Goal: Task Accomplishment & Management: Use online tool/utility

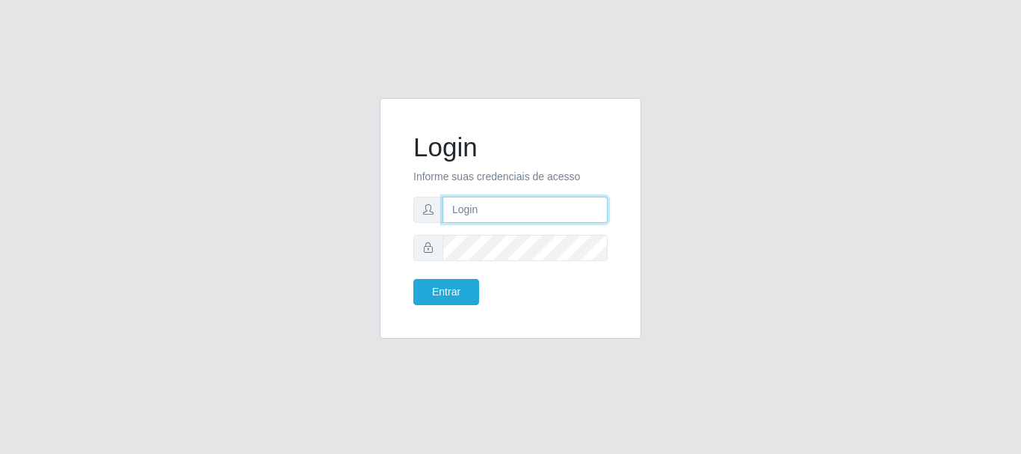
click at [464, 206] on input "text" at bounding box center [525, 210] width 165 height 26
type input "[EMAIL_ADDRESS][DOMAIN_NAME]"
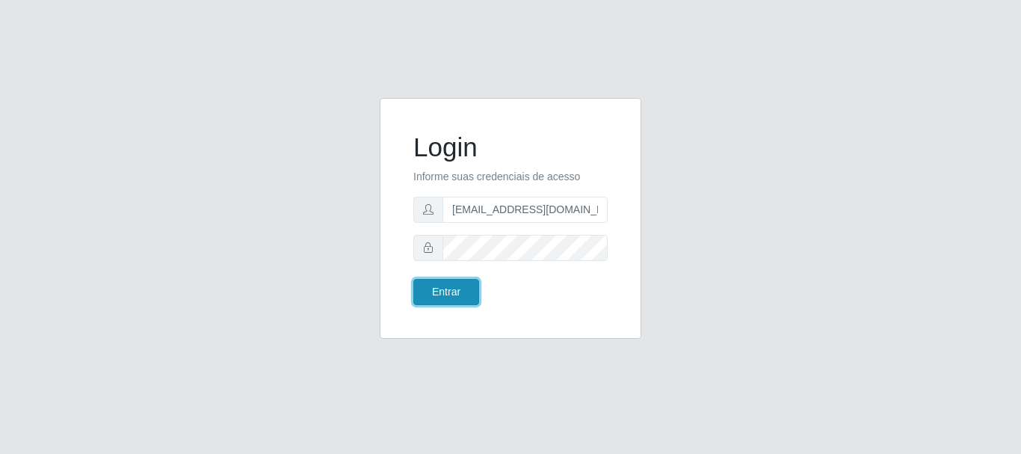
click at [460, 289] on button "Entrar" at bounding box center [446, 292] width 66 height 26
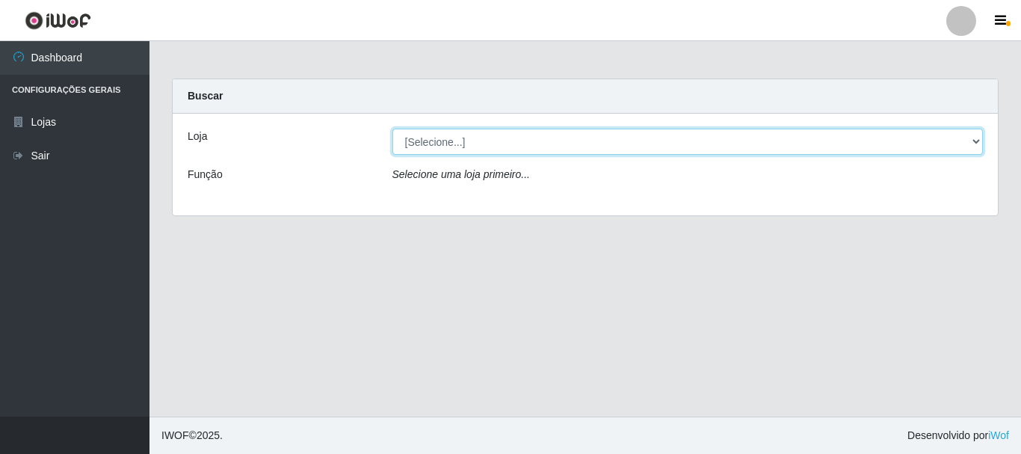
click at [979, 138] on select "[Selecione...] SuperFácil Atacado - Rodoviária" at bounding box center [687, 142] width 591 height 26
select select "400"
click at [392, 129] on select "[Selecione...] SuperFácil Atacado - Rodoviária" at bounding box center [687, 142] width 591 height 26
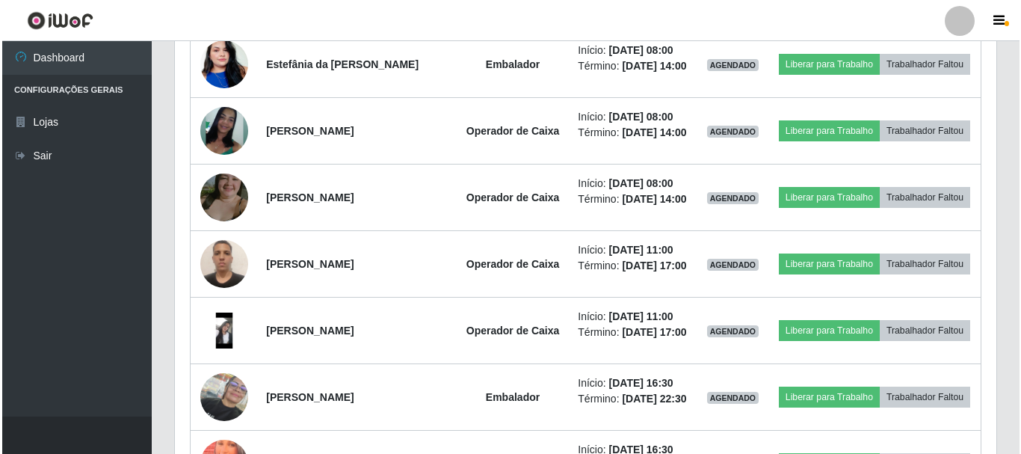
scroll to position [598, 0]
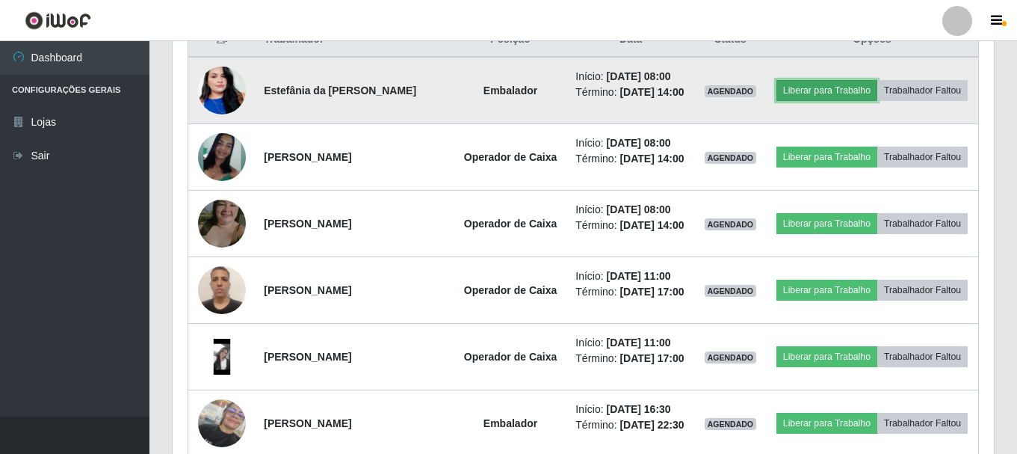
click at [848, 83] on button "Liberar para Trabalho" at bounding box center [827, 90] width 101 height 21
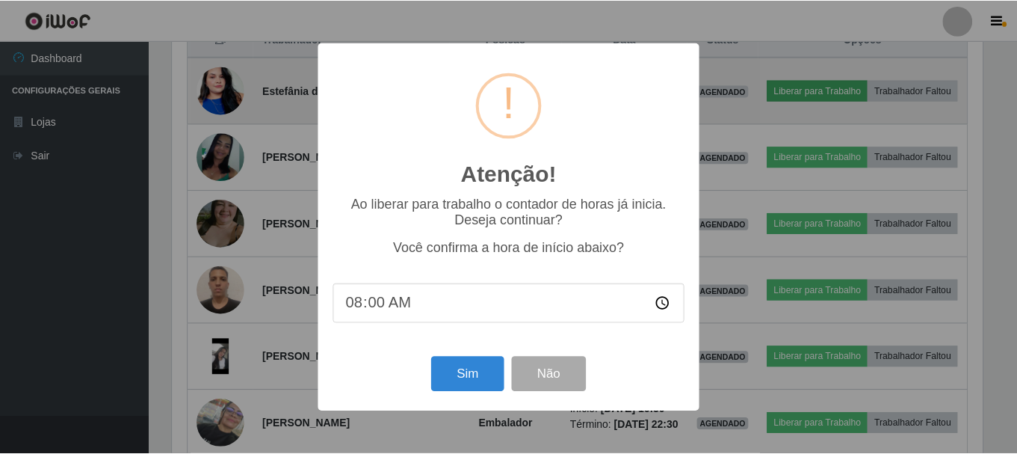
scroll to position [310, 814]
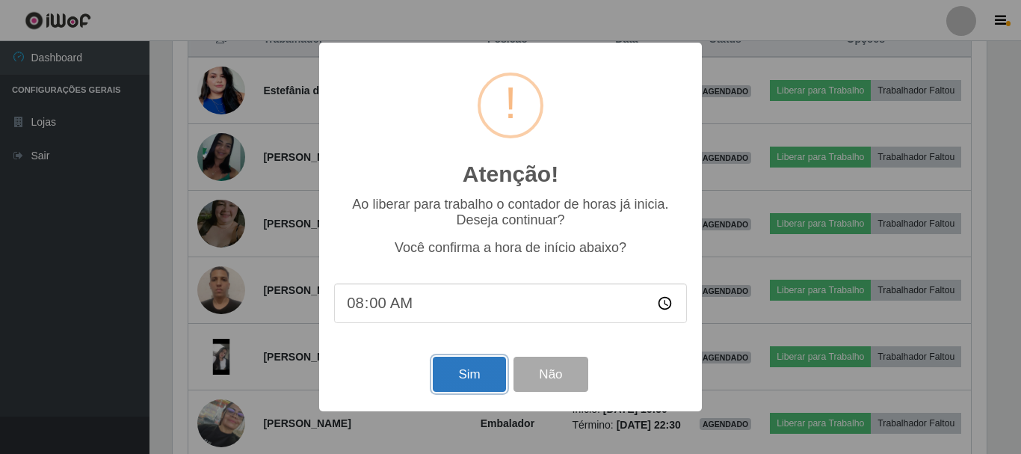
click at [475, 381] on button "Sim" at bounding box center [469, 374] width 73 height 35
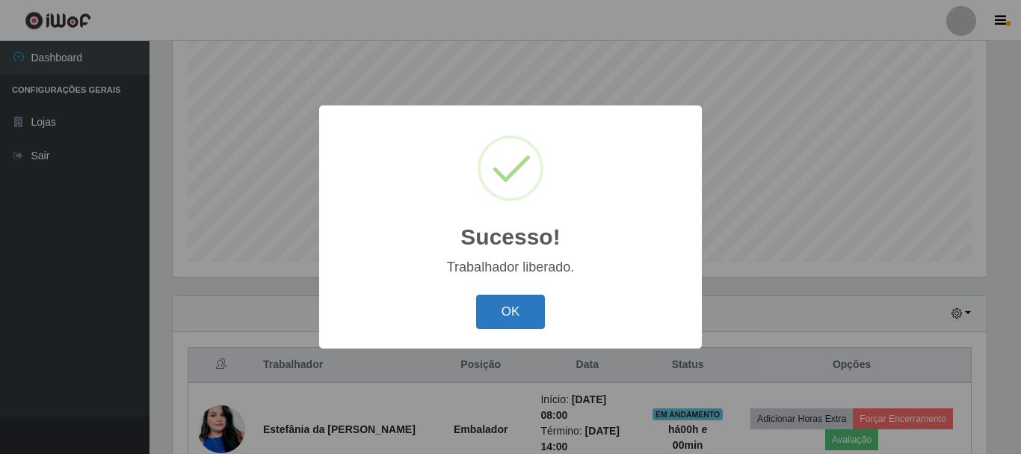
click at [520, 309] on button "OK" at bounding box center [511, 312] width 70 height 35
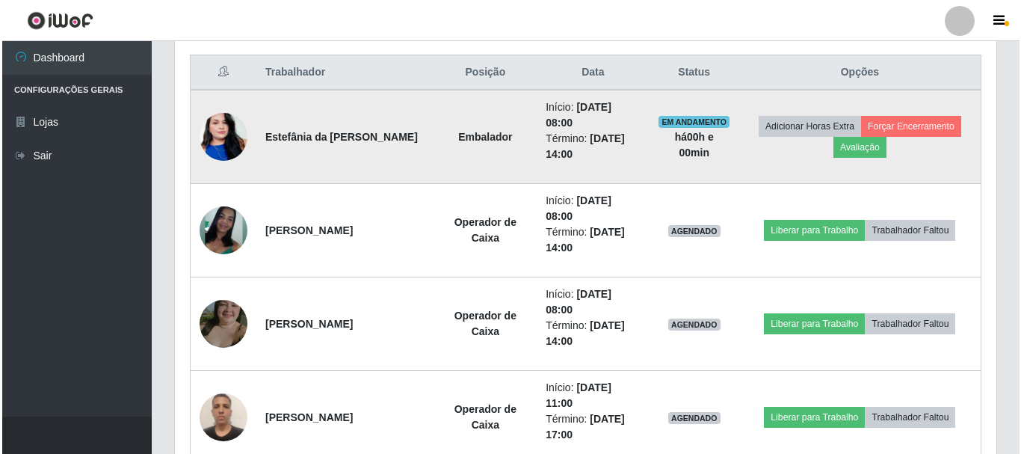
scroll to position [572, 0]
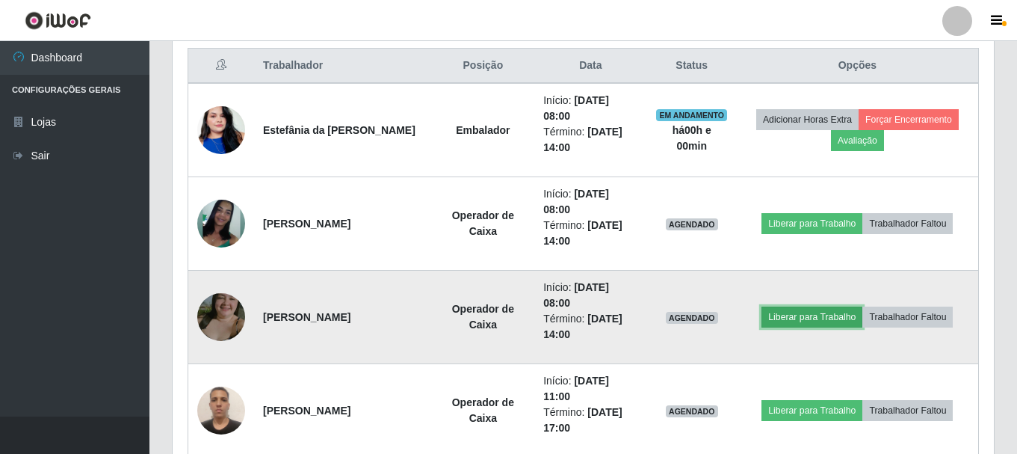
click at [791, 318] on button "Liberar para Trabalho" at bounding box center [812, 316] width 101 height 21
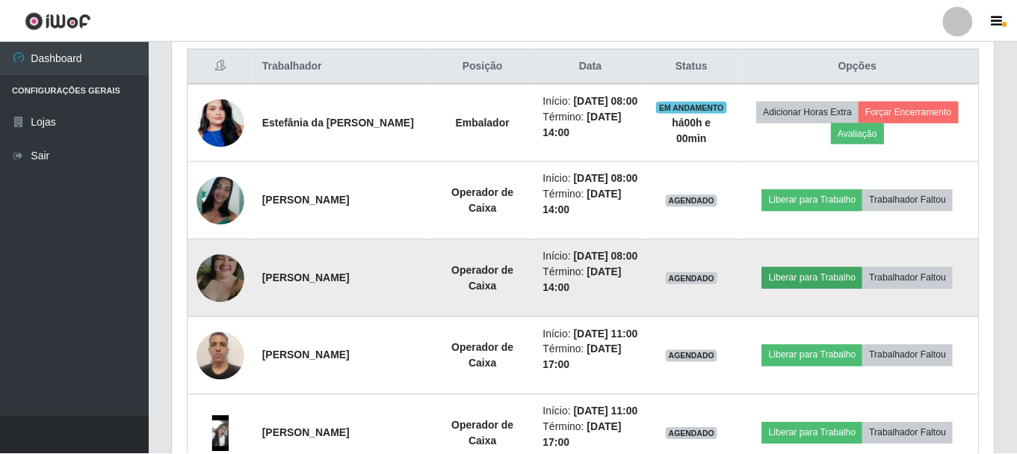
scroll to position [310, 814]
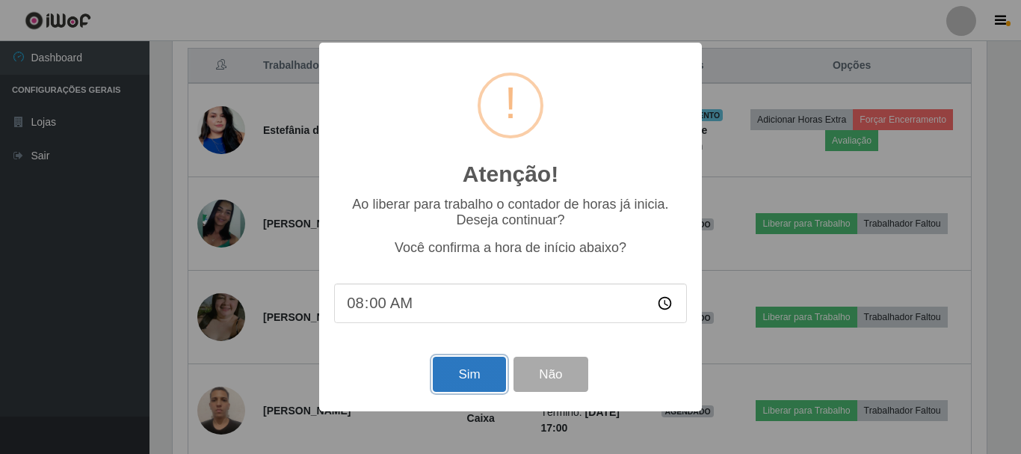
click at [460, 379] on button "Sim" at bounding box center [469, 374] width 73 height 35
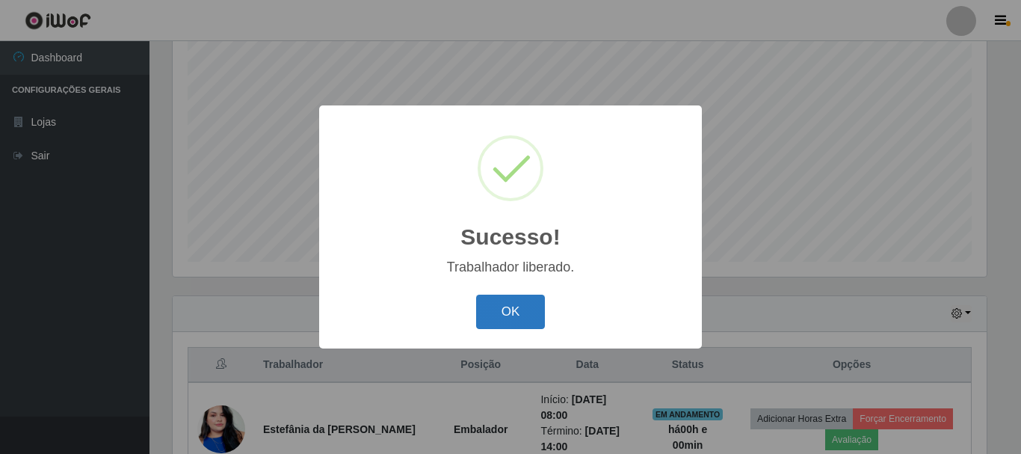
click at [508, 321] on button "OK" at bounding box center [511, 312] width 70 height 35
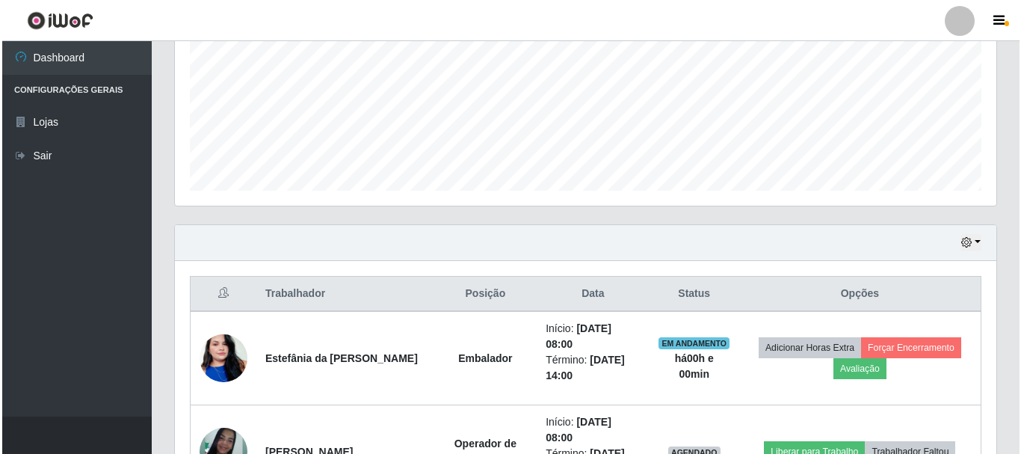
scroll to position [572, 0]
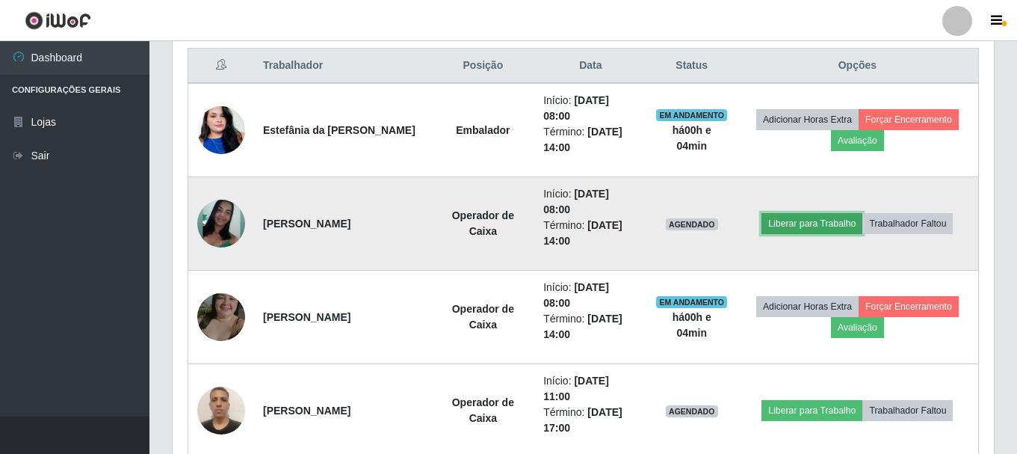
click at [803, 224] on button "Liberar para Trabalho" at bounding box center [812, 223] width 101 height 21
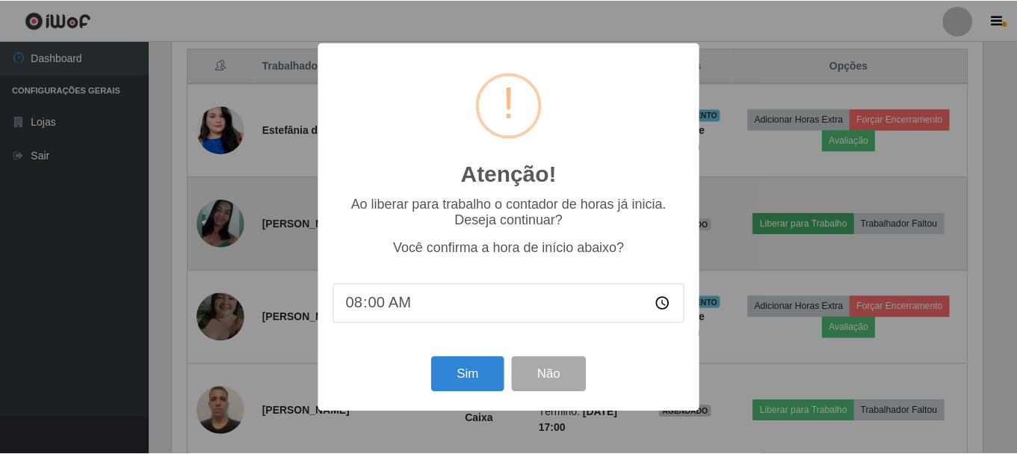
scroll to position [310, 814]
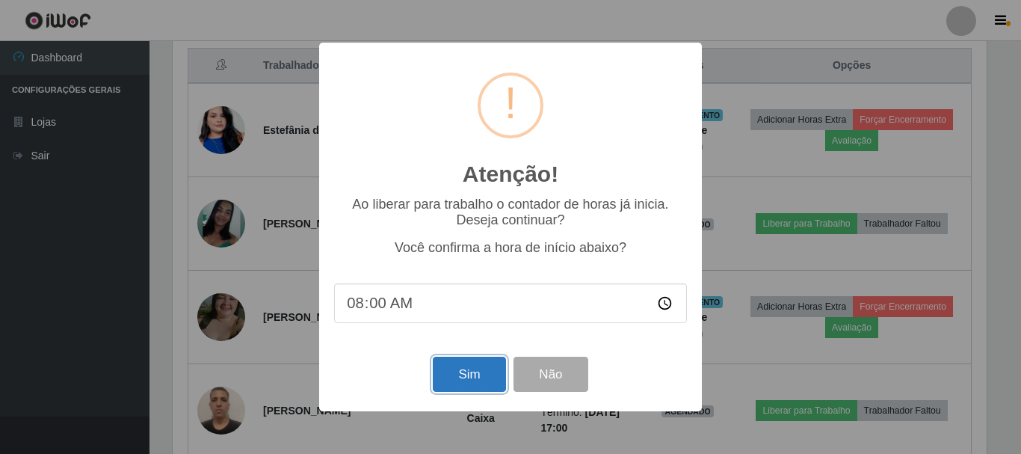
click at [475, 381] on button "Sim" at bounding box center [469, 374] width 73 height 35
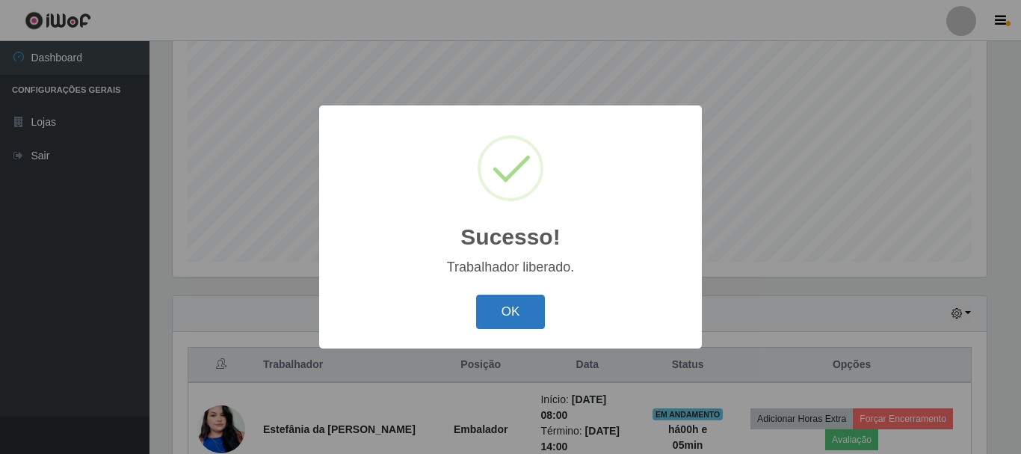
click at [516, 312] on button "OK" at bounding box center [511, 312] width 70 height 35
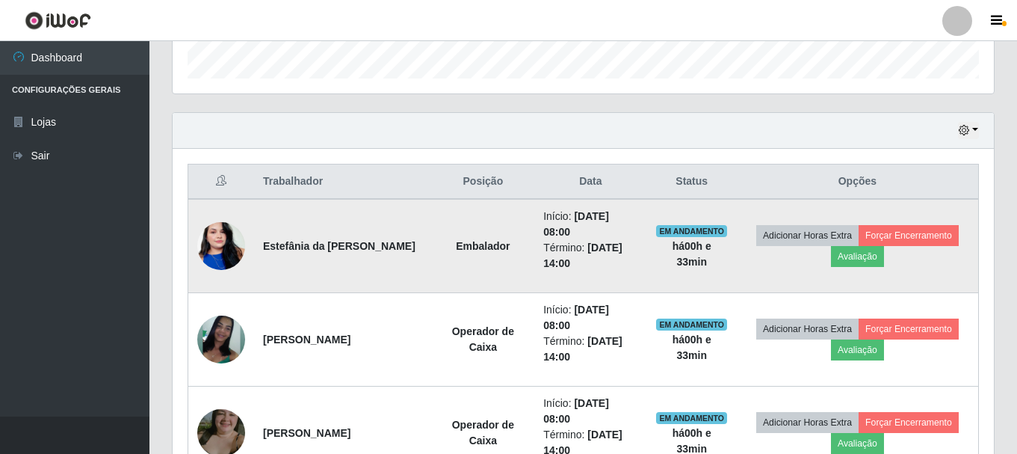
scroll to position [422, 0]
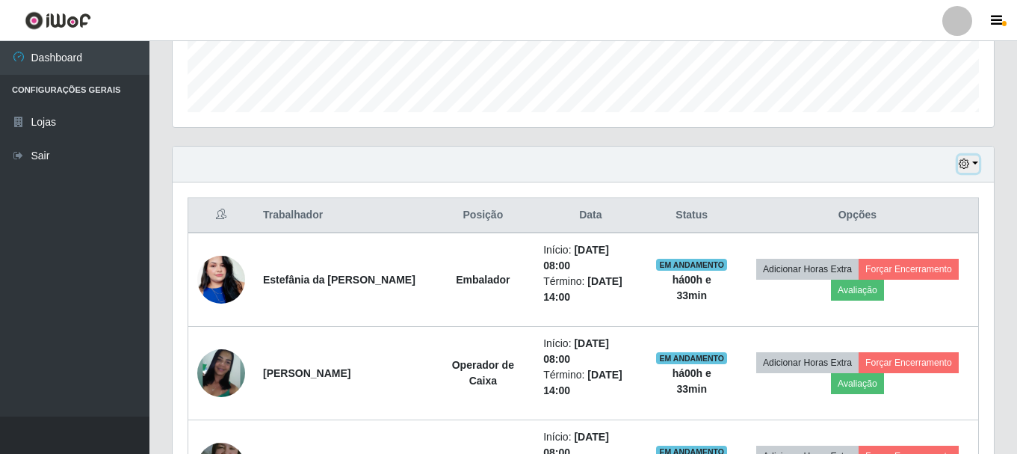
click at [973, 164] on button "button" at bounding box center [968, 163] width 21 height 17
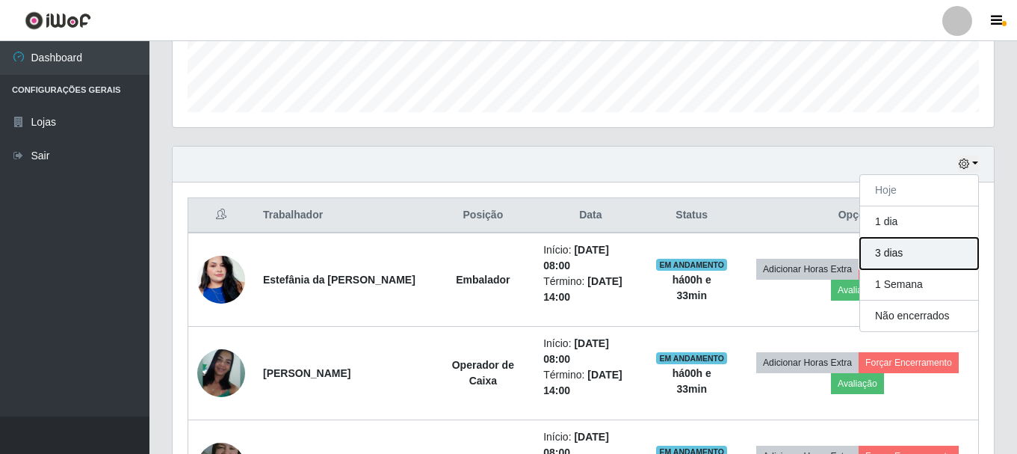
click at [940, 256] on button "3 dias" at bounding box center [919, 253] width 118 height 31
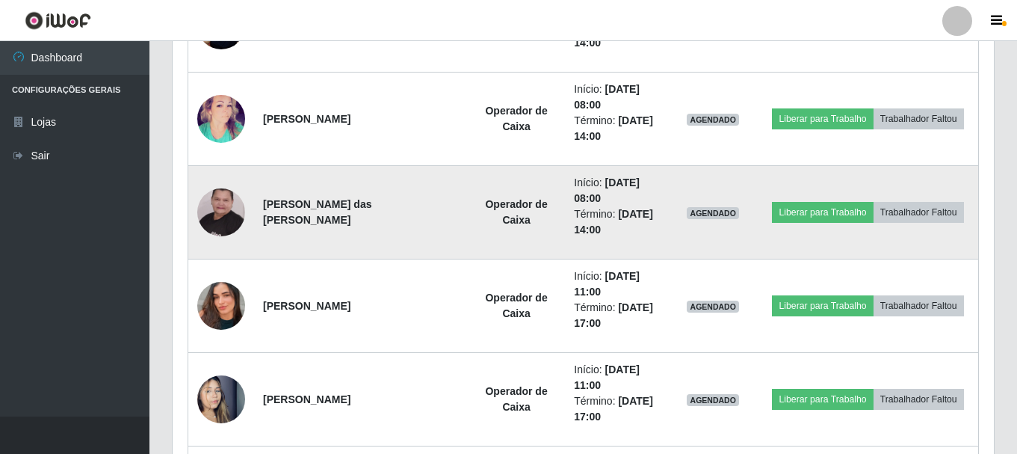
scroll to position [1917, 0]
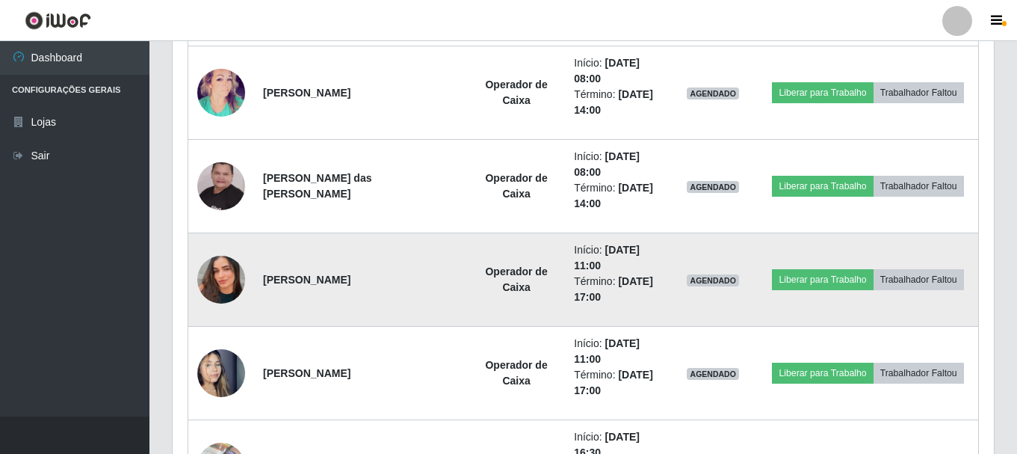
click at [367, 297] on td "[PERSON_NAME]" at bounding box center [361, 279] width 214 height 93
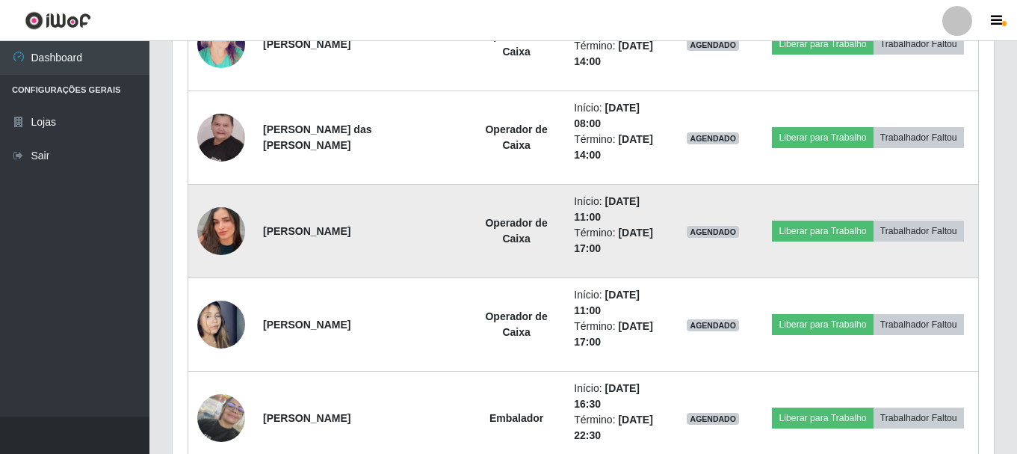
scroll to position [1992, 0]
